Goal: Information Seeking & Learning: Learn about a topic

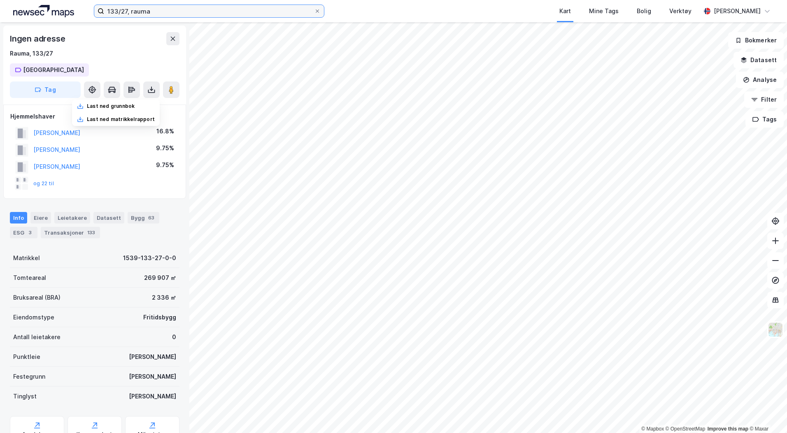
click at [128, 15] on input "133/27, rauma" at bounding box center [209, 11] width 210 height 12
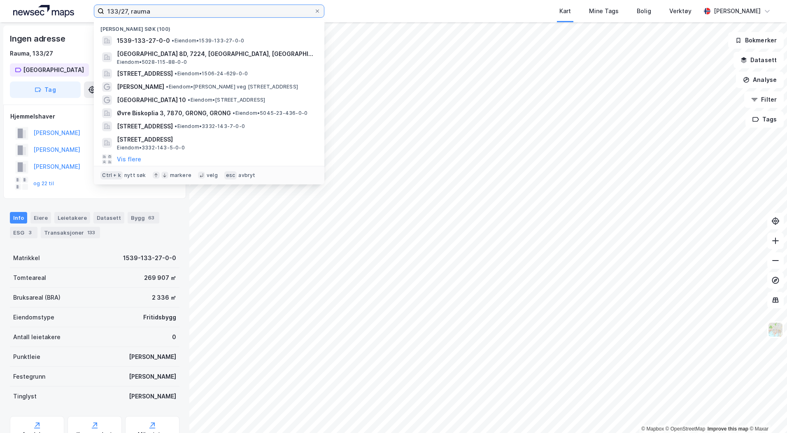
click at [128, 15] on input "133/27, rauma" at bounding box center [209, 11] width 210 height 12
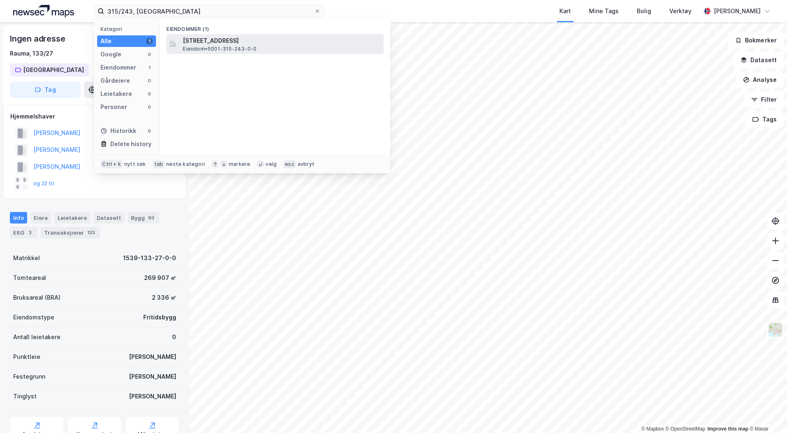
click at [233, 51] on span "Eiendom • 5001-315-243-0-0" at bounding box center [220, 49] width 74 height 7
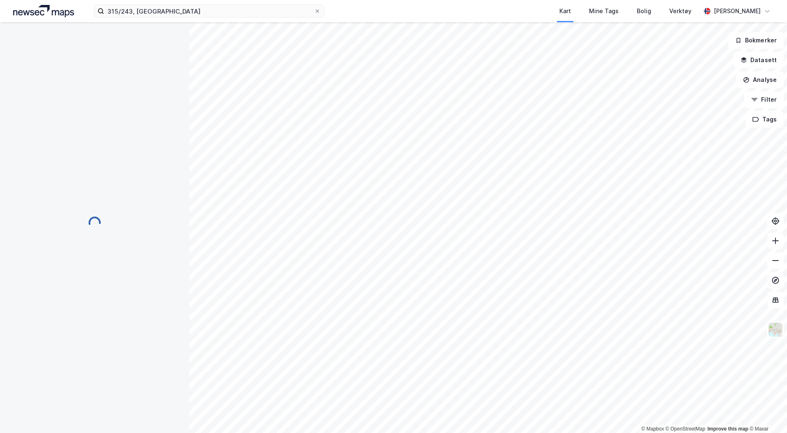
scroll to position [1, 0]
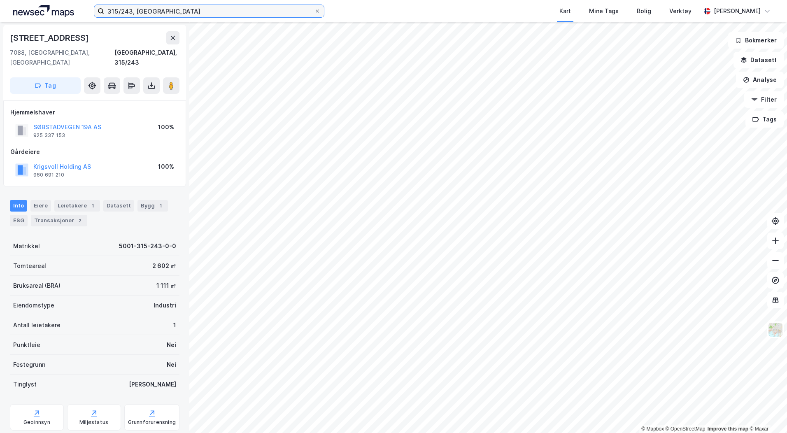
click at [139, 16] on input "315/243, [GEOGRAPHIC_DATA]" at bounding box center [209, 11] width 210 height 12
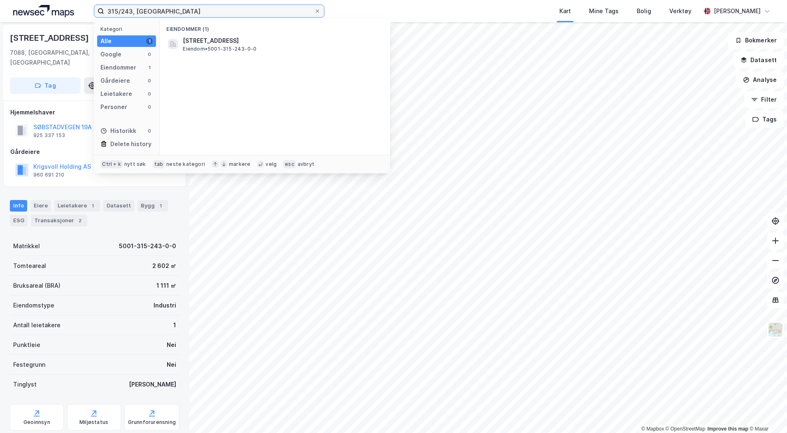
click at [139, 16] on input "315/243, [GEOGRAPHIC_DATA]" at bounding box center [209, 11] width 210 height 12
click at [139, 15] on input "315/243, [GEOGRAPHIC_DATA]" at bounding box center [209, 11] width 210 height 12
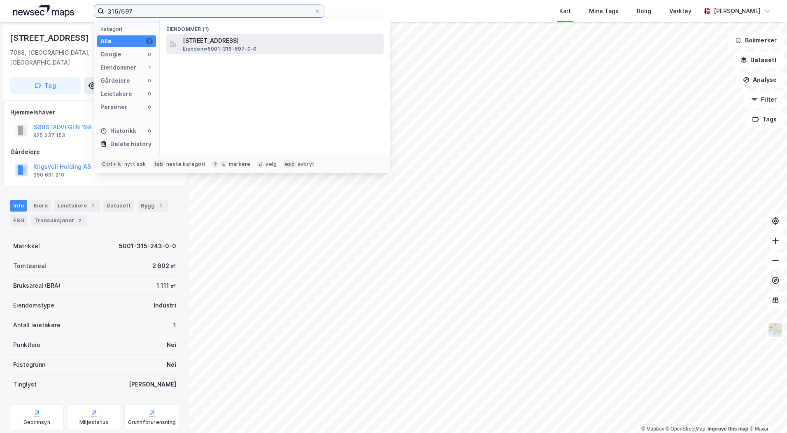
type input "316/697"
click at [222, 46] on span "Eiendom • 5001-316-697-0-0" at bounding box center [220, 49] width 74 height 7
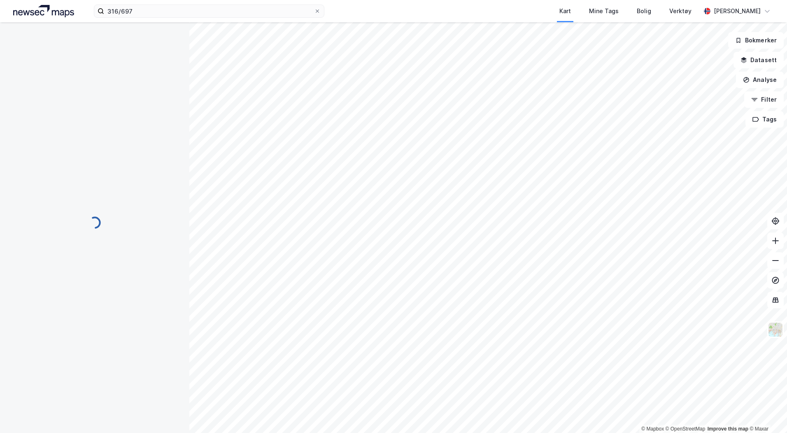
scroll to position [1, 0]
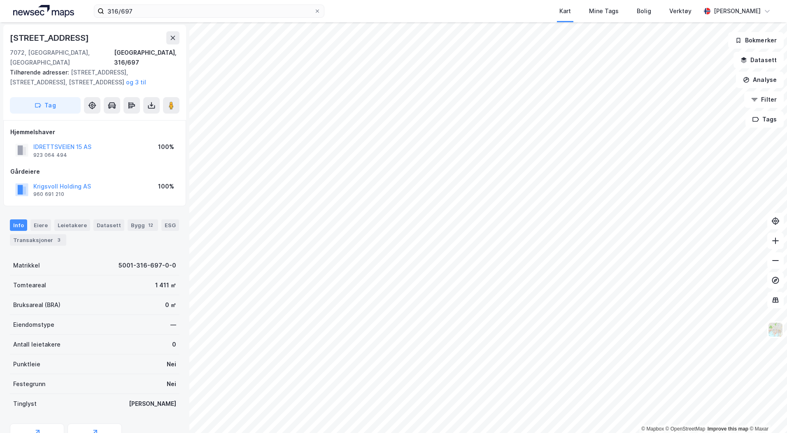
click at [56, 224] on div "Info [PERSON_NAME] Datasett Bygg 12 ESG Transaksjoner 3" at bounding box center [94, 232] width 169 height 26
click at [55, 236] on div "3" at bounding box center [59, 240] width 8 height 8
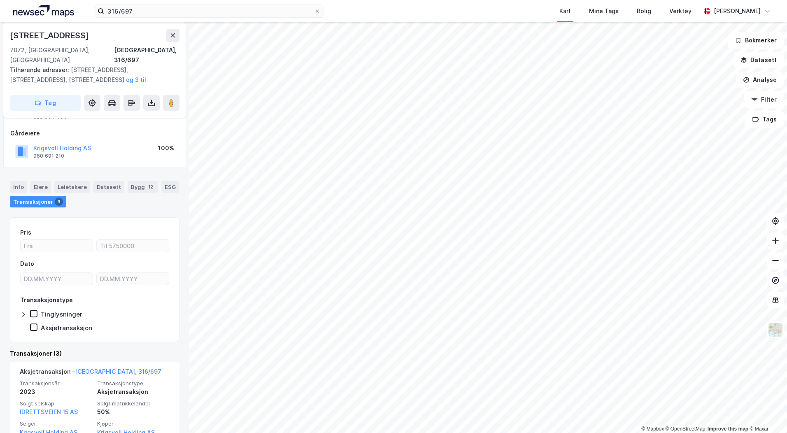
scroll to position [23, 0]
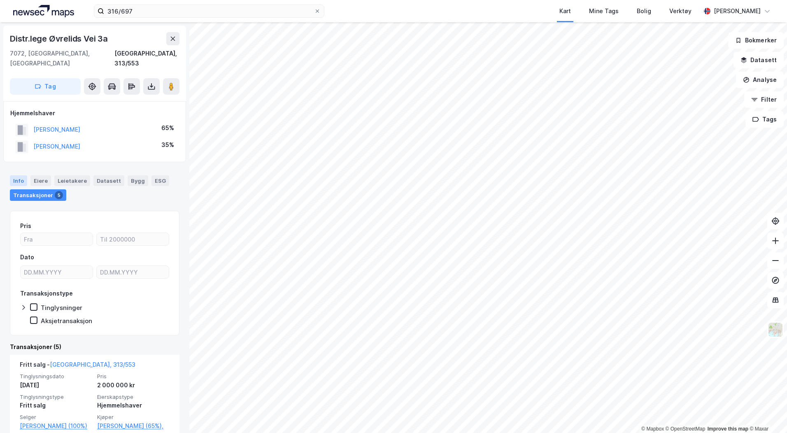
click at [18, 175] on div "Info" at bounding box center [18, 180] width 17 height 11
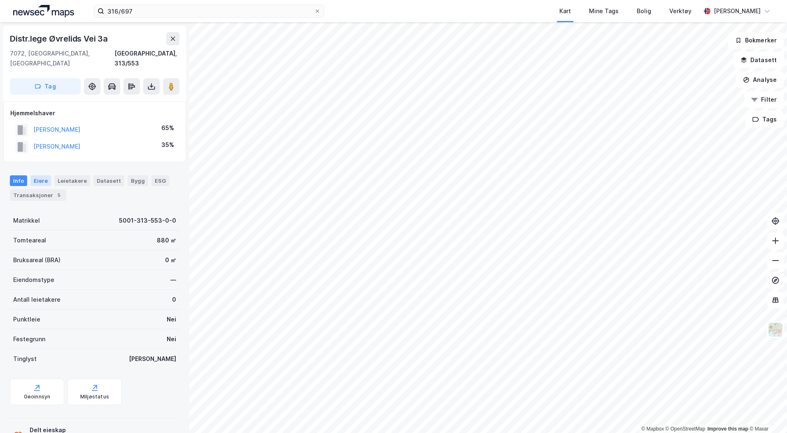
click at [32, 175] on div "Eiere" at bounding box center [40, 180] width 21 height 11
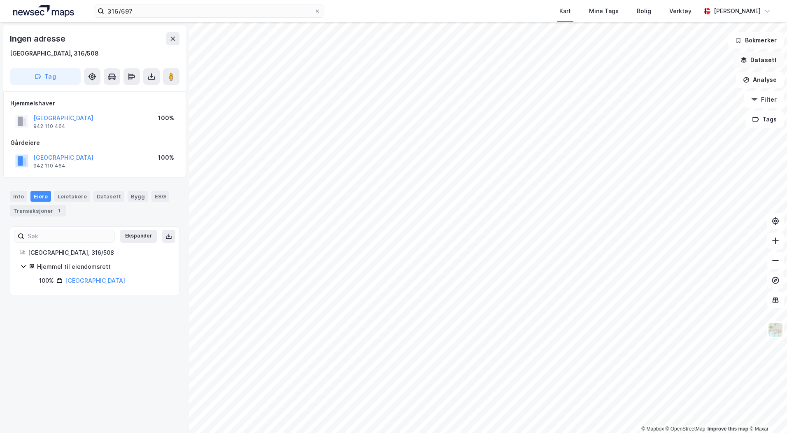
click at [762, 61] on button "Datasett" at bounding box center [758, 60] width 50 height 16
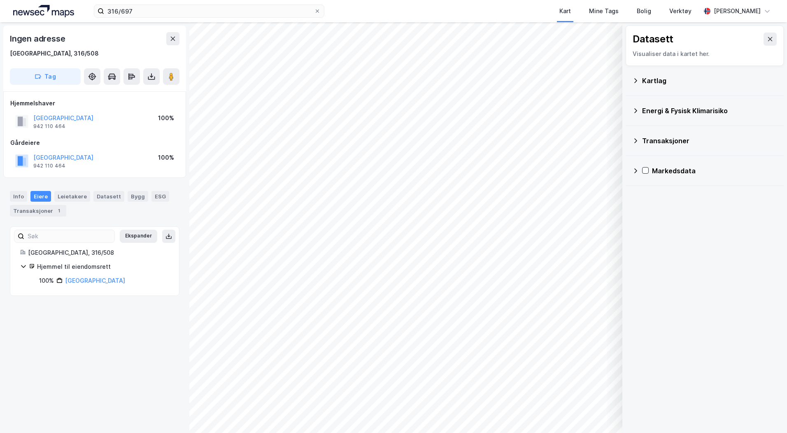
click at [628, 77] on div "Kartlag" at bounding box center [704, 81] width 158 height 30
click at [632, 77] on icon at bounding box center [635, 80] width 7 height 7
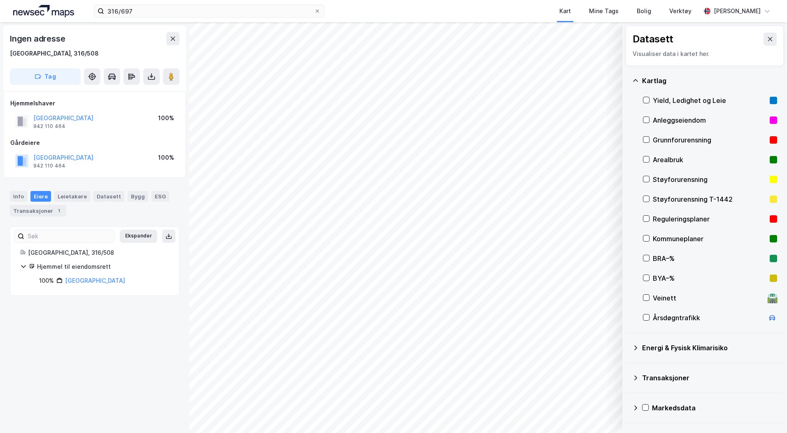
click at [668, 219] on div "Reguleringsplaner" at bounding box center [709, 219] width 114 height 10
